Goal: Use online tool/utility

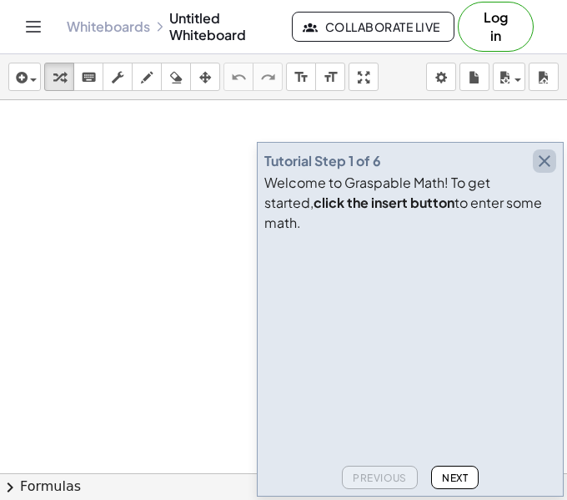
click at [552, 171] on icon "button" at bounding box center [545, 161] width 20 height 20
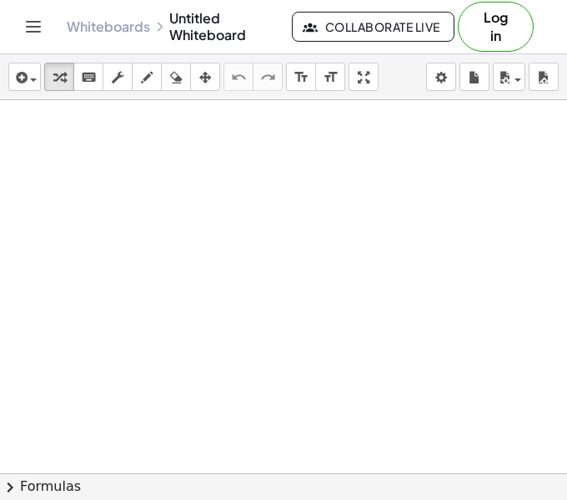
click at [487, 13] on button "Log in" at bounding box center [496, 27] width 76 height 50
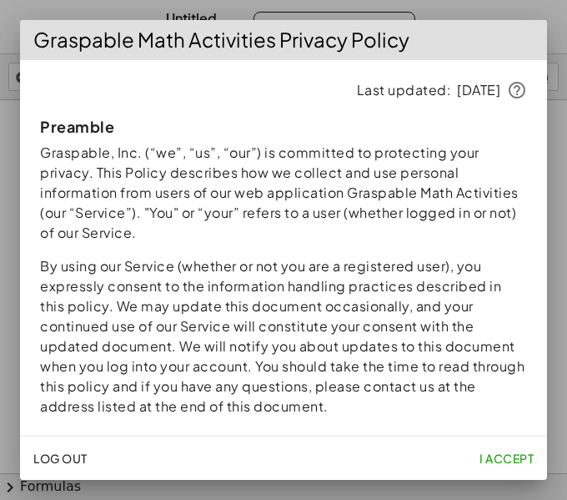
click at [504, 459] on span "I accept" at bounding box center [507, 458] width 54 height 15
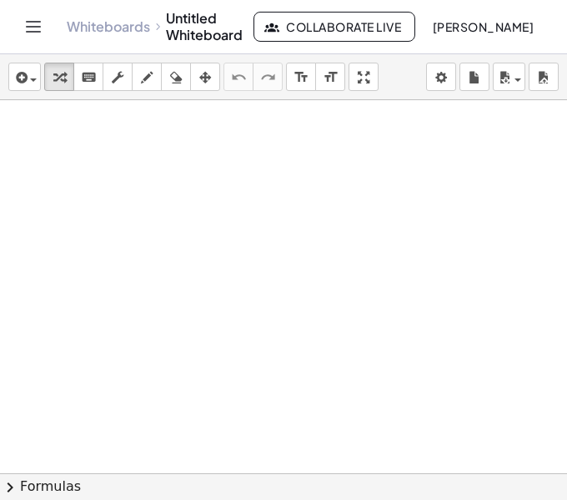
scroll to position [18, 0]
click at [113, 331] on div at bounding box center [283, 492] width 567 height 821
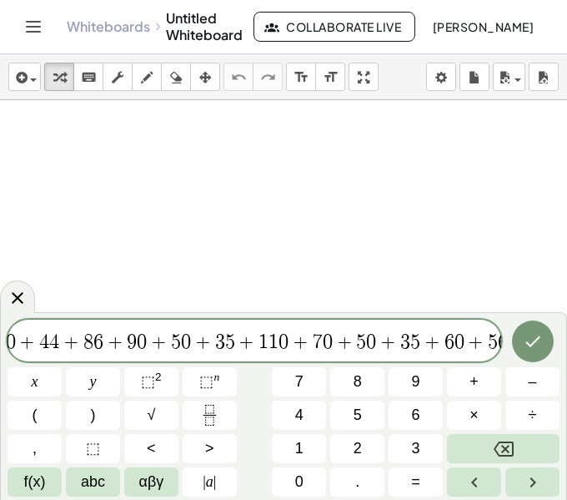
scroll to position [0, 68]
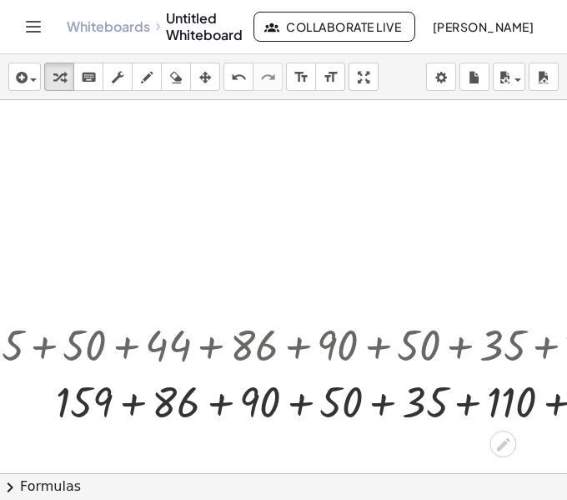
scroll to position [39, 154]
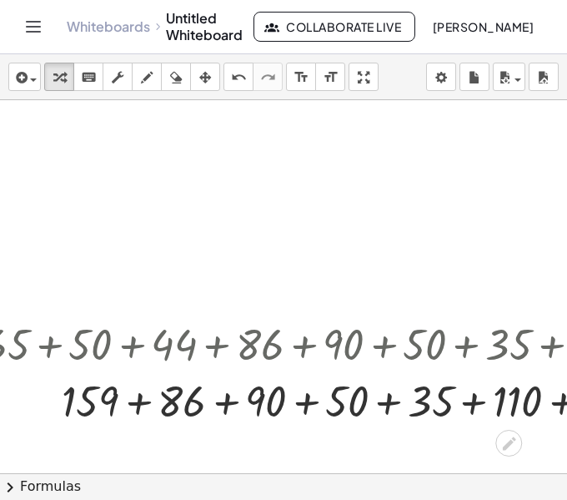
click at [124, 399] on div at bounding box center [524, 399] width 1096 height 57
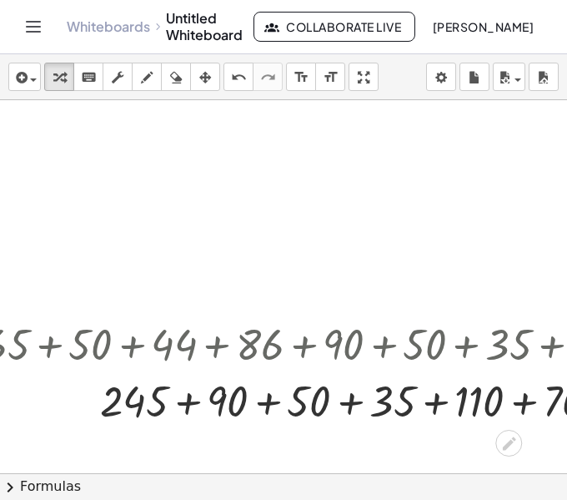
click at [175, 406] on div at bounding box center [524, 399] width 1096 height 57
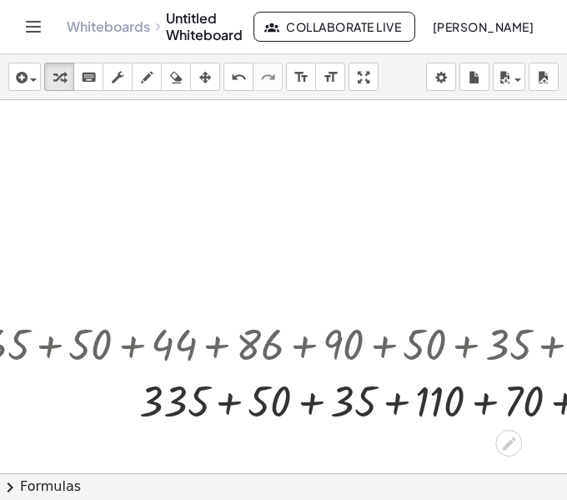
click at [216, 406] on div at bounding box center [524, 399] width 1096 height 57
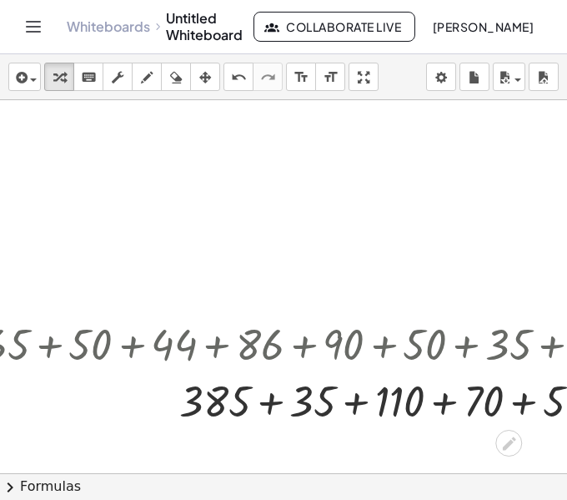
click at [270, 413] on div at bounding box center [524, 399] width 1096 height 57
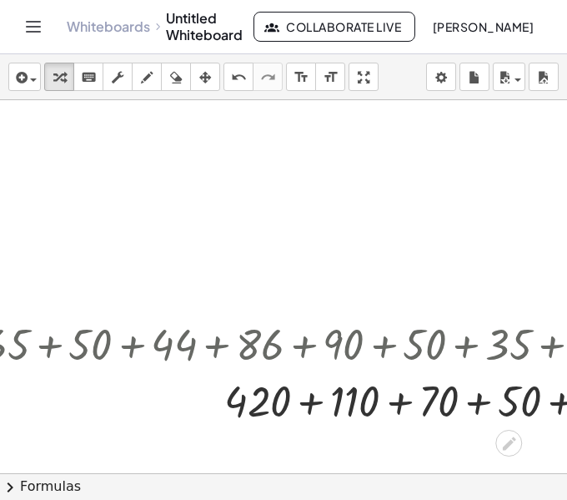
click at [302, 406] on div at bounding box center [524, 399] width 1096 height 57
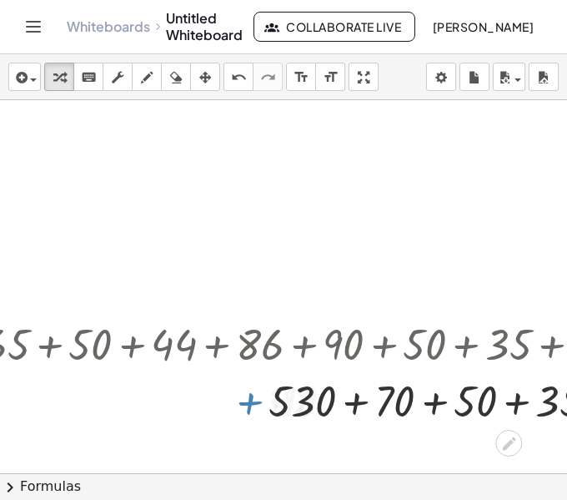
click at [373, 400] on div at bounding box center [524, 399] width 1096 height 57
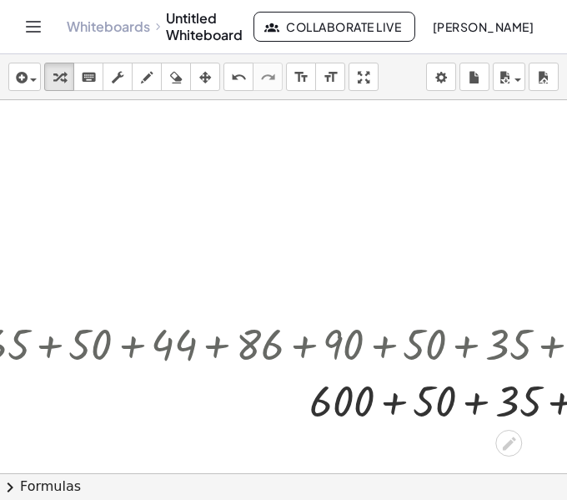
click at [398, 394] on div at bounding box center [524, 399] width 1096 height 57
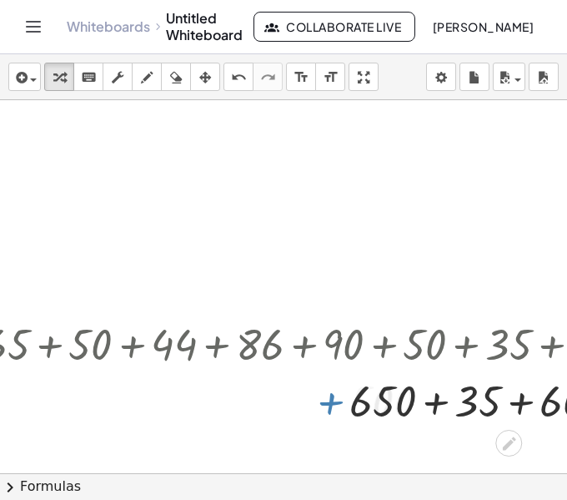
click at [431, 395] on div at bounding box center [524, 399] width 1096 height 57
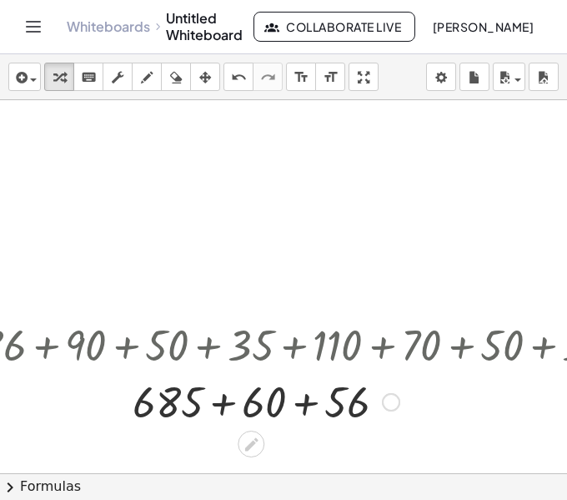
scroll to position [38, 411]
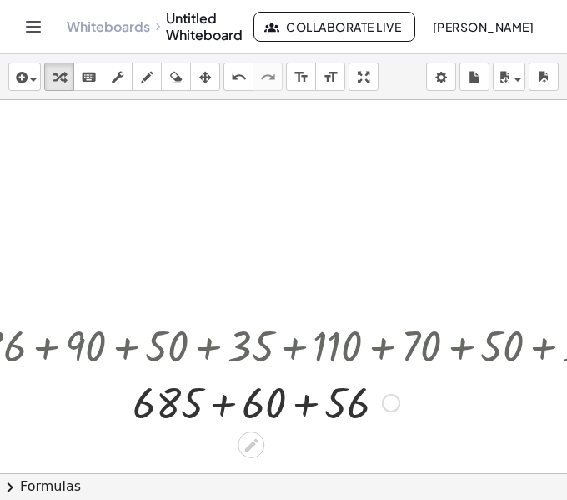
click at [204, 402] on div at bounding box center [266, 401] width 1096 height 57
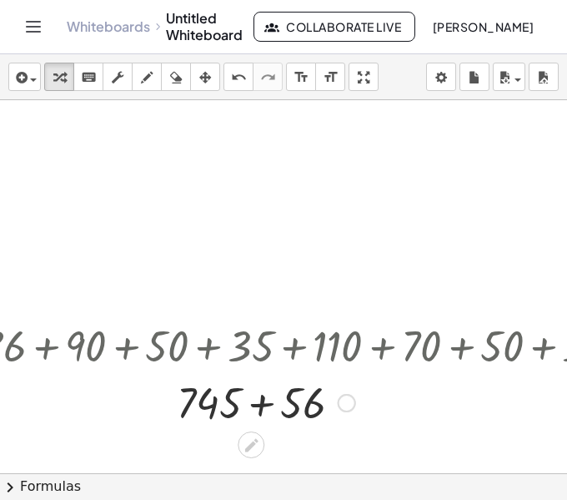
click at [237, 399] on div at bounding box center [266, 401] width 1096 height 57
click at [250, 403] on div at bounding box center [266, 401] width 1096 height 57
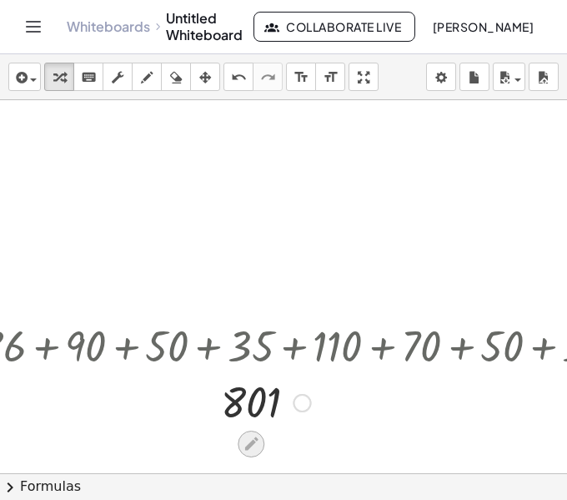
click at [263, 440] on div at bounding box center [251, 444] width 27 height 27
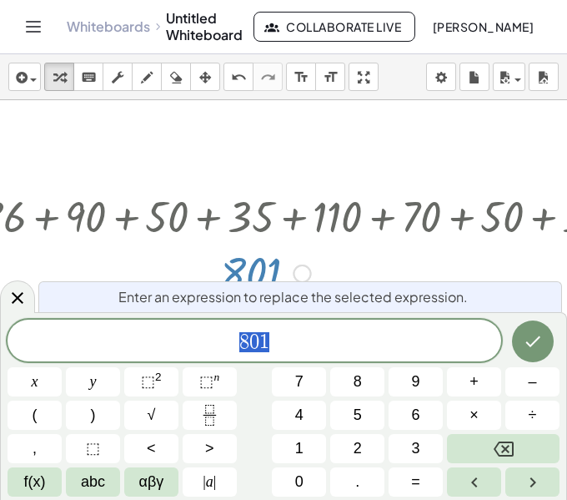
scroll to position [200, 411]
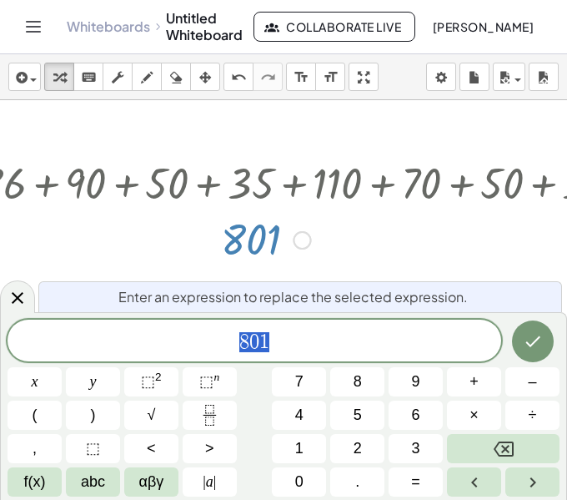
click at [310, 345] on span "8 0 1" at bounding box center [255, 341] width 494 height 23
click at [545, 409] on button "÷" at bounding box center [533, 414] width 54 height 29
click at [525, 345] on icon "Done" at bounding box center [533, 341] width 20 height 20
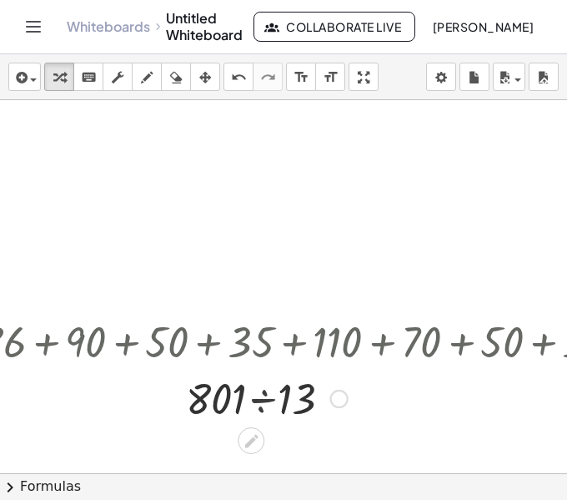
scroll to position [38, 411]
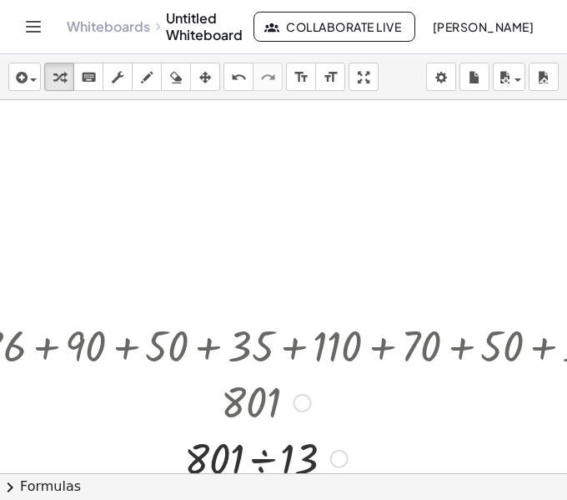
click at [267, 451] on div at bounding box center [266, 457] width 1096 height 57
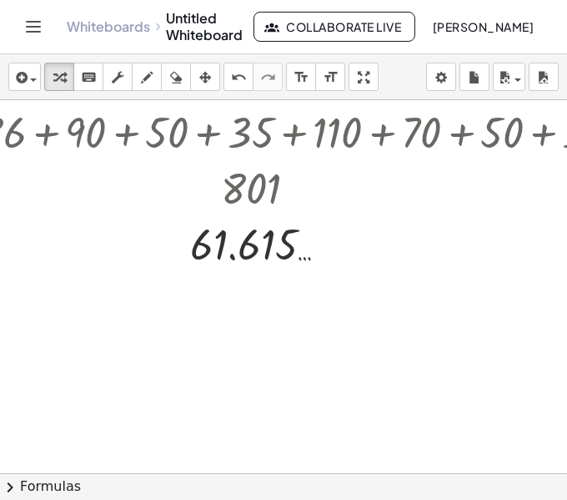
scroll to position [248, 411]
